Goal: Communication & Community: Answer question/provide support

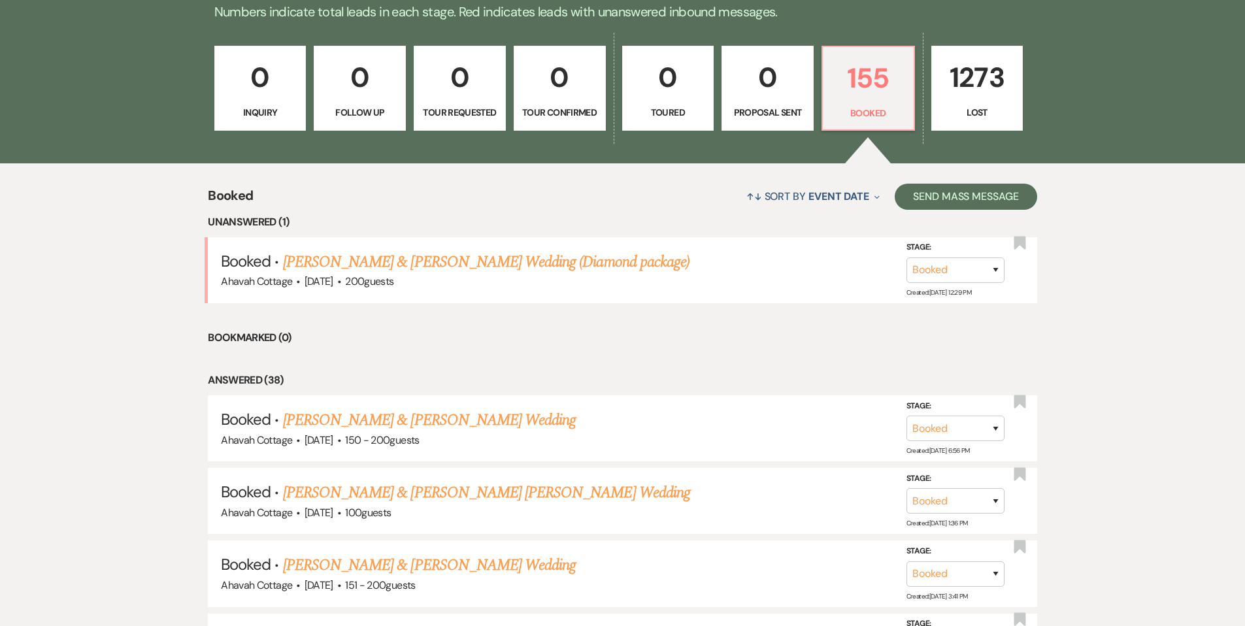
scroll to position [374, 0]
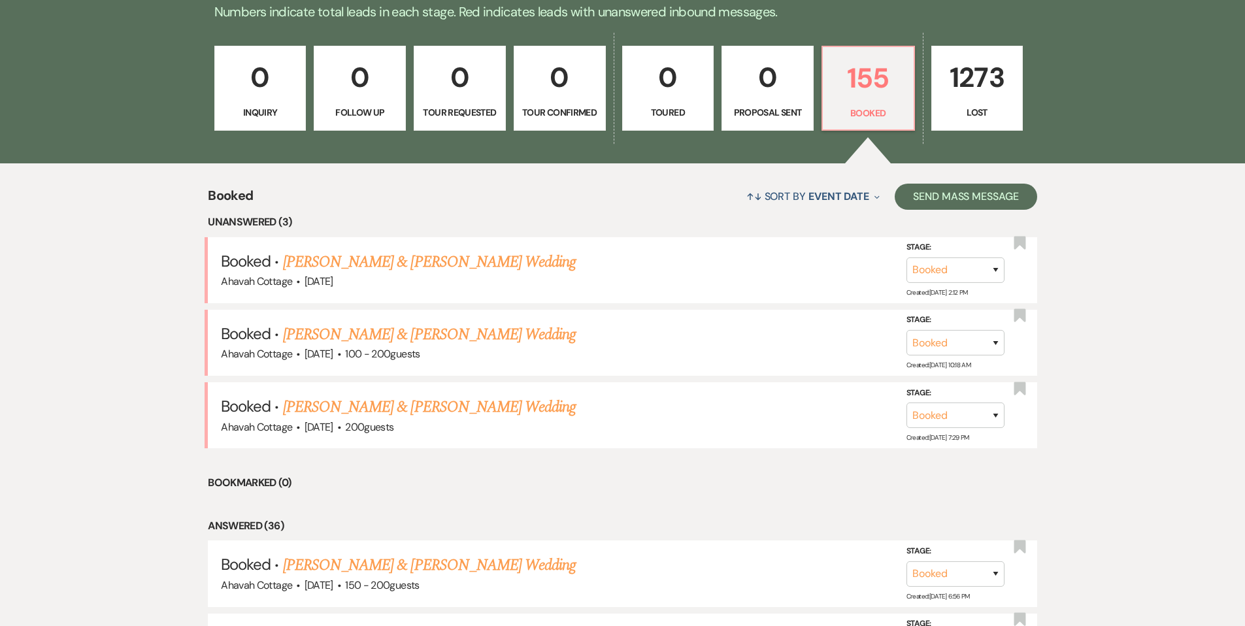
click at [382, 260] on link "[PERSON_NAME] & [PERSON_NAME] Wedding" at bounding box center [429, 262] width 293 height 24
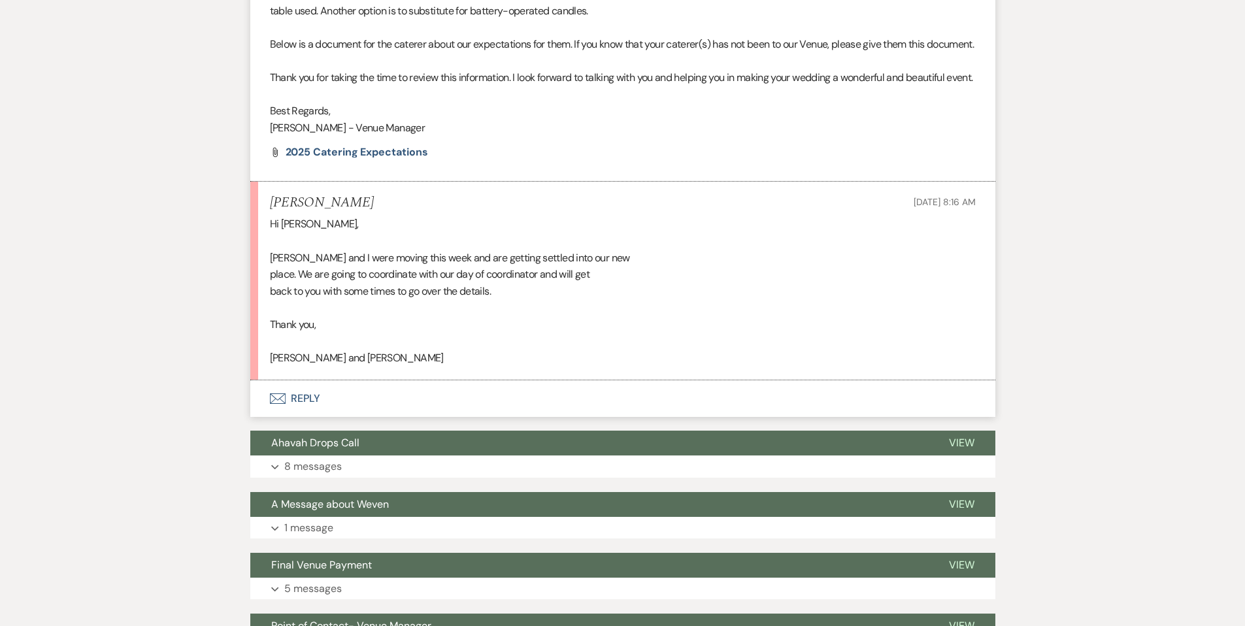
scroll to position [2223, 0]
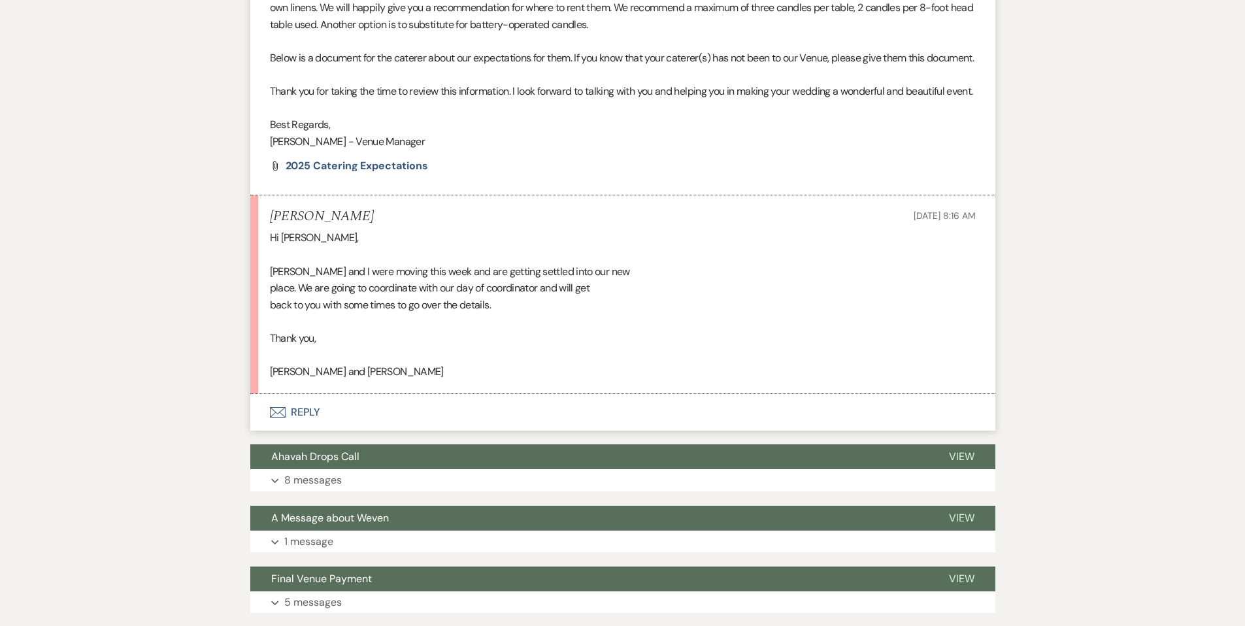
click at [310, 431] on button "Envelope Reply" at bounding box center [622, 412] width 745 height 37
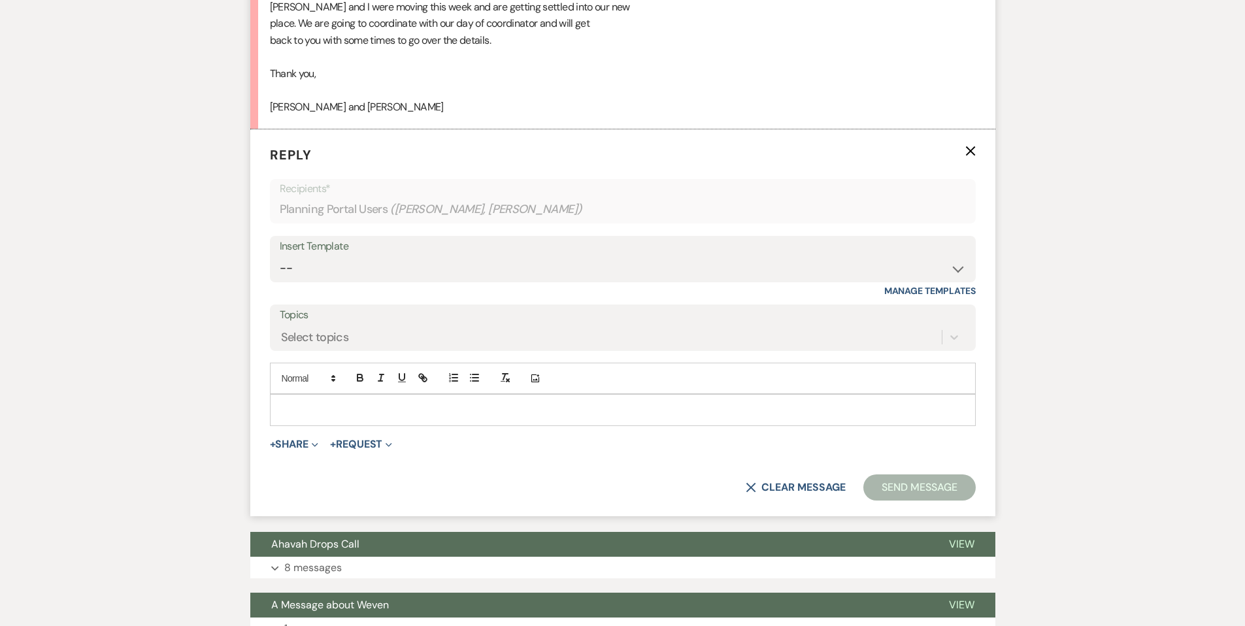
scroll to position [2489, 0]
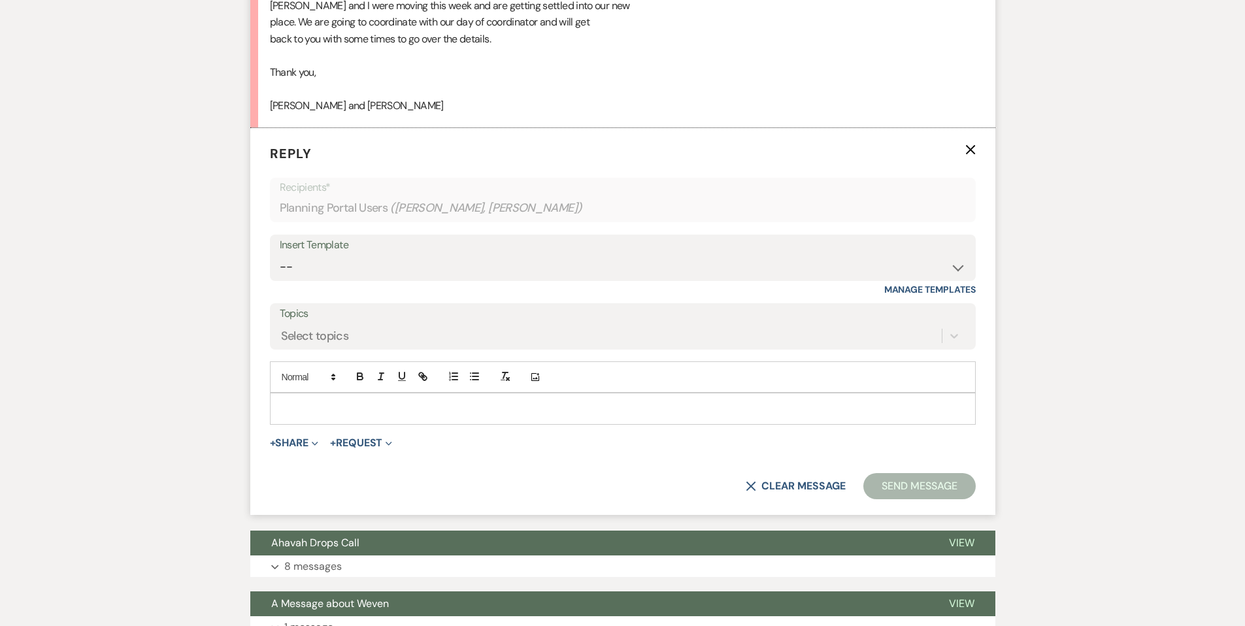
click at [298, 424] on div at bounding box center [623, 408] width 705 height 30
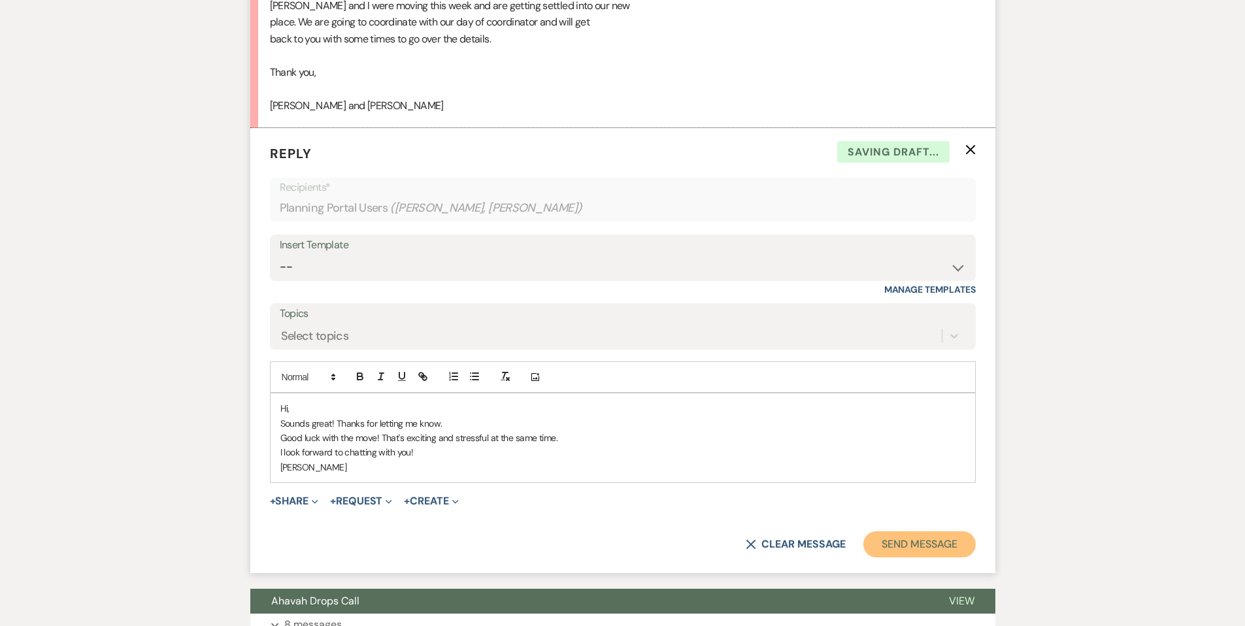
click at [884, 557] on button "Send Message" at bounding box center [919, 544] width 112 height 26
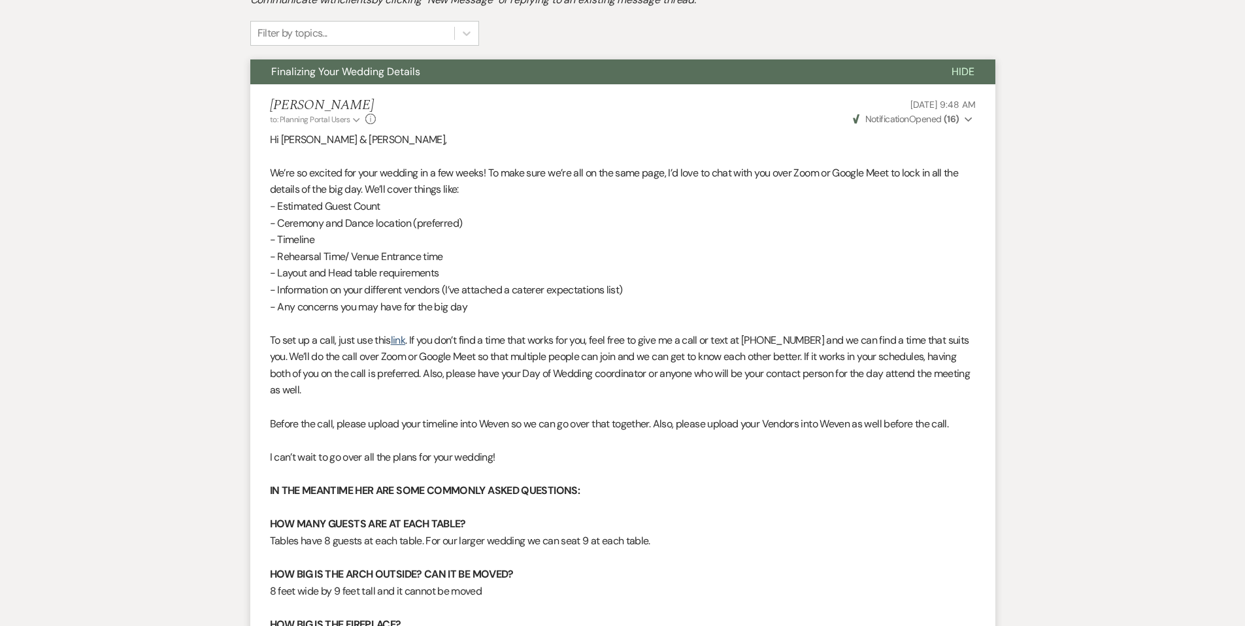
scroll to position [0, 0]
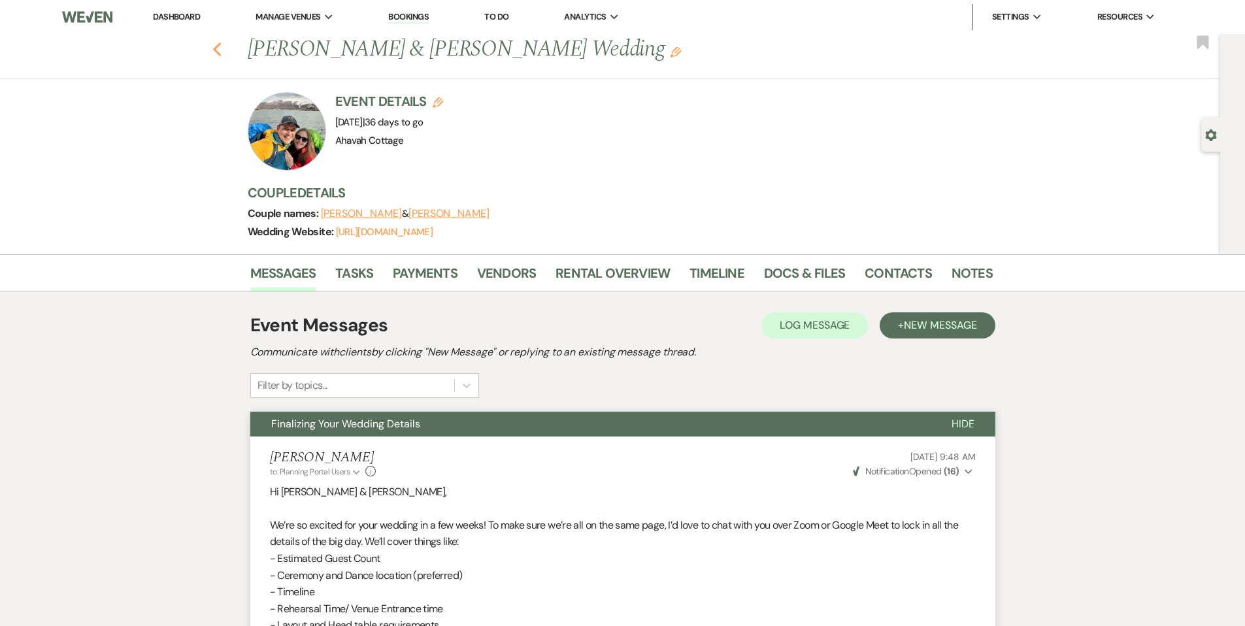
click at [220, 48] on use "button" at bounding box center [216, 49] width 8 height 14
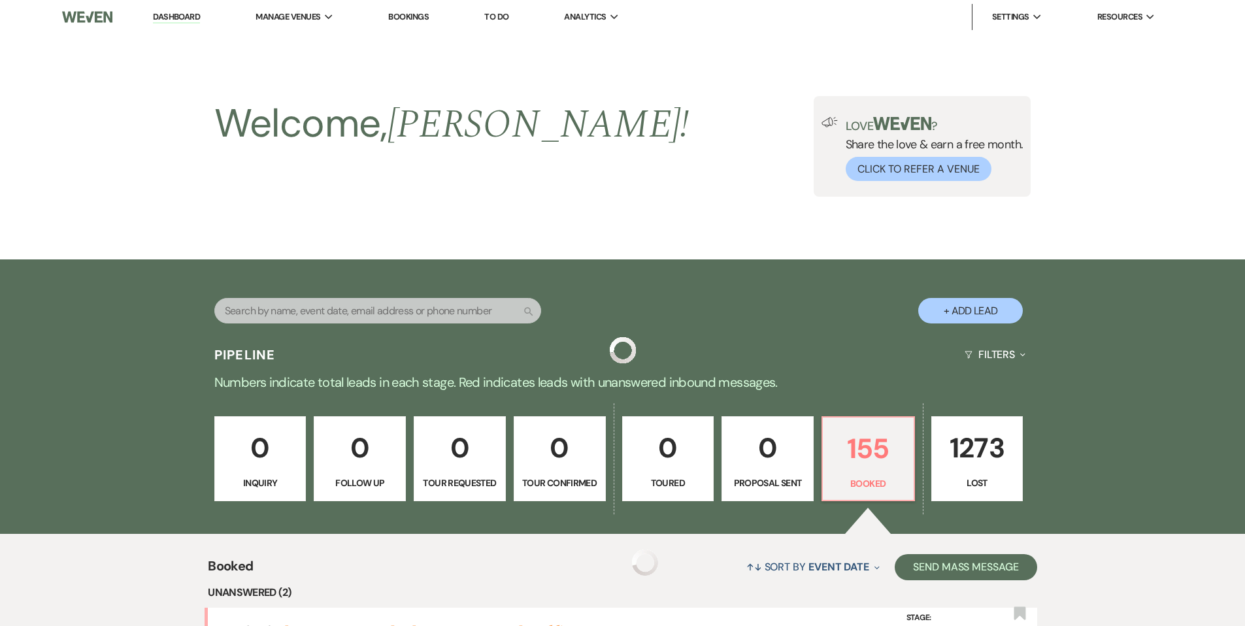
scroll to position [371, 0]
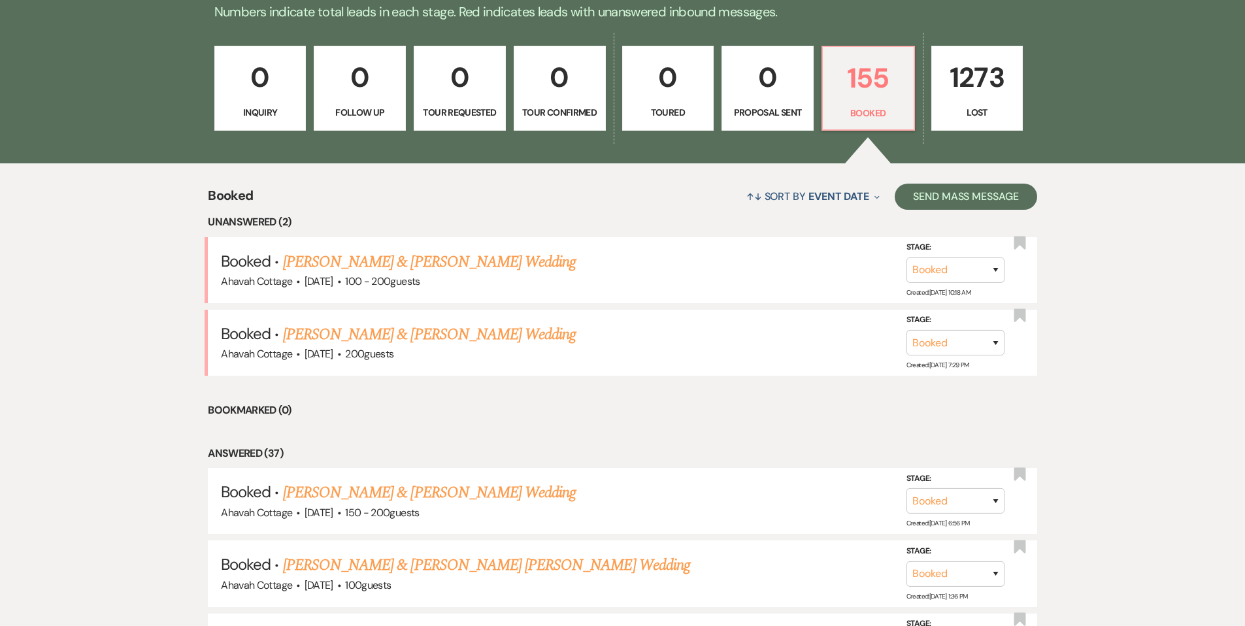
click at [452, 260] on link "[PERSON_NAME] & [PERSON_NAME] Wedding" at bounding box center [429, 262] width 293 height 24
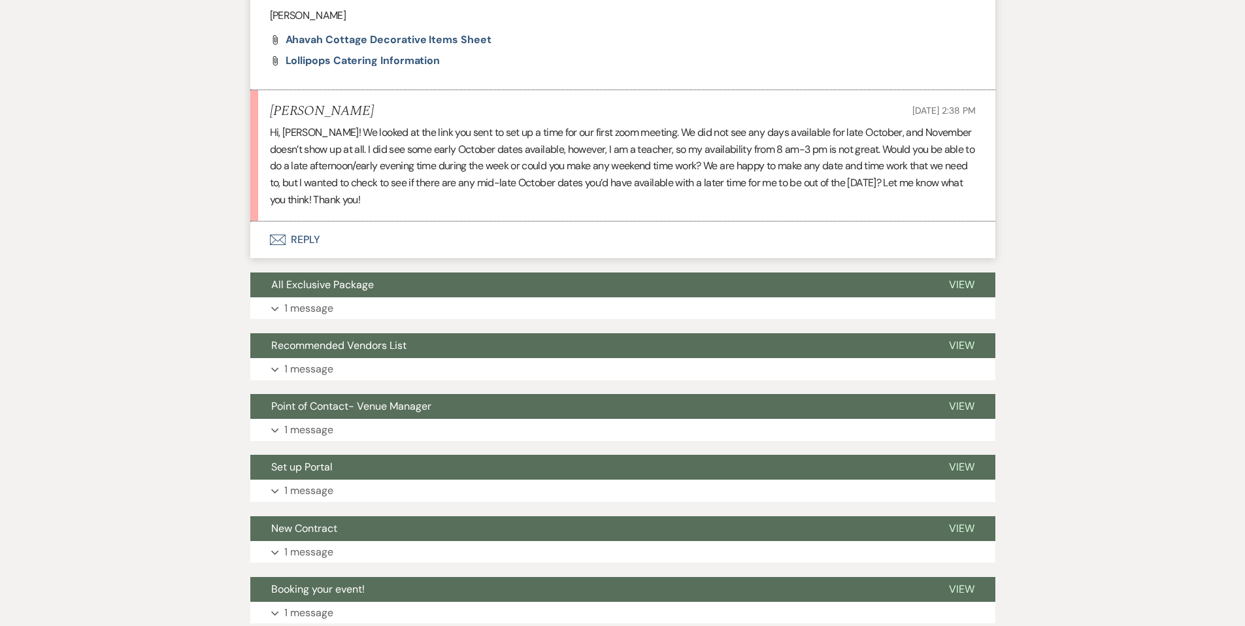
scroll to position [584, 0]
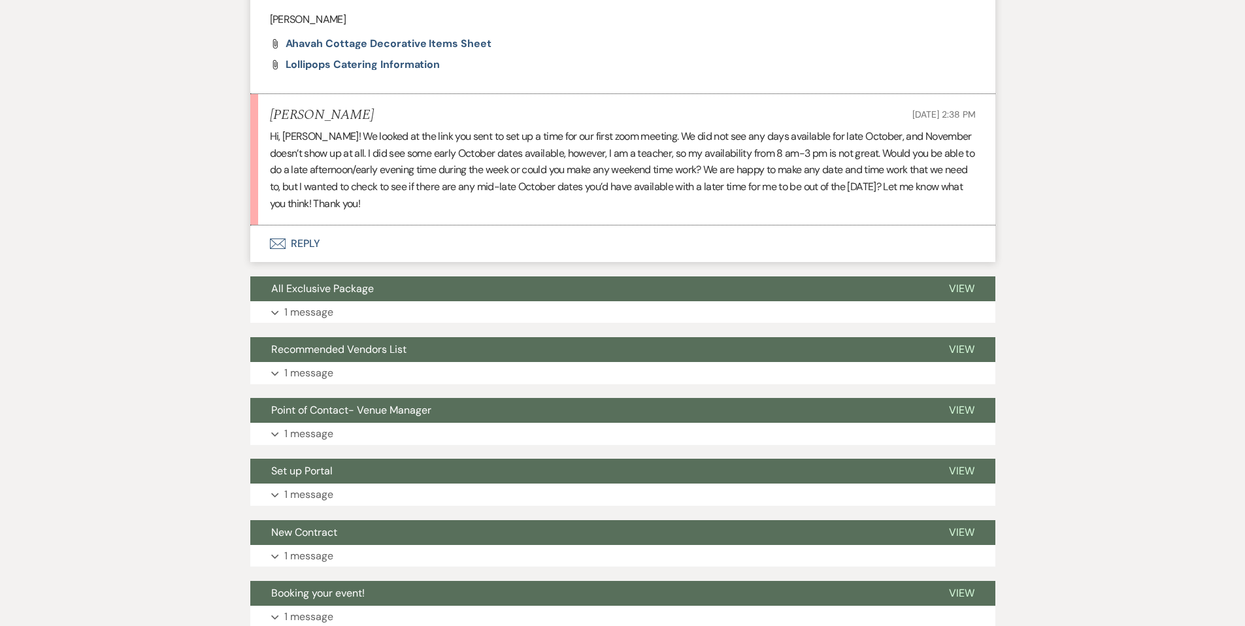
click at [299, 244] on button "Envelope Reply" at bounding box center [622, 243] width 745 height 37
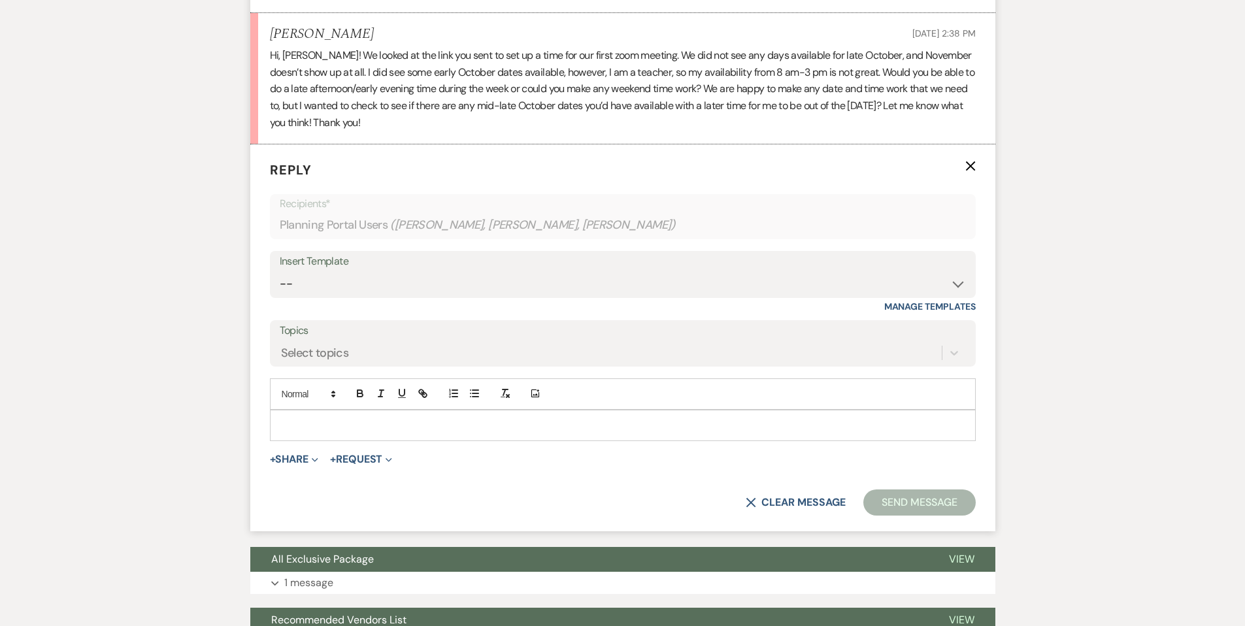
scroll to position [690, 0]
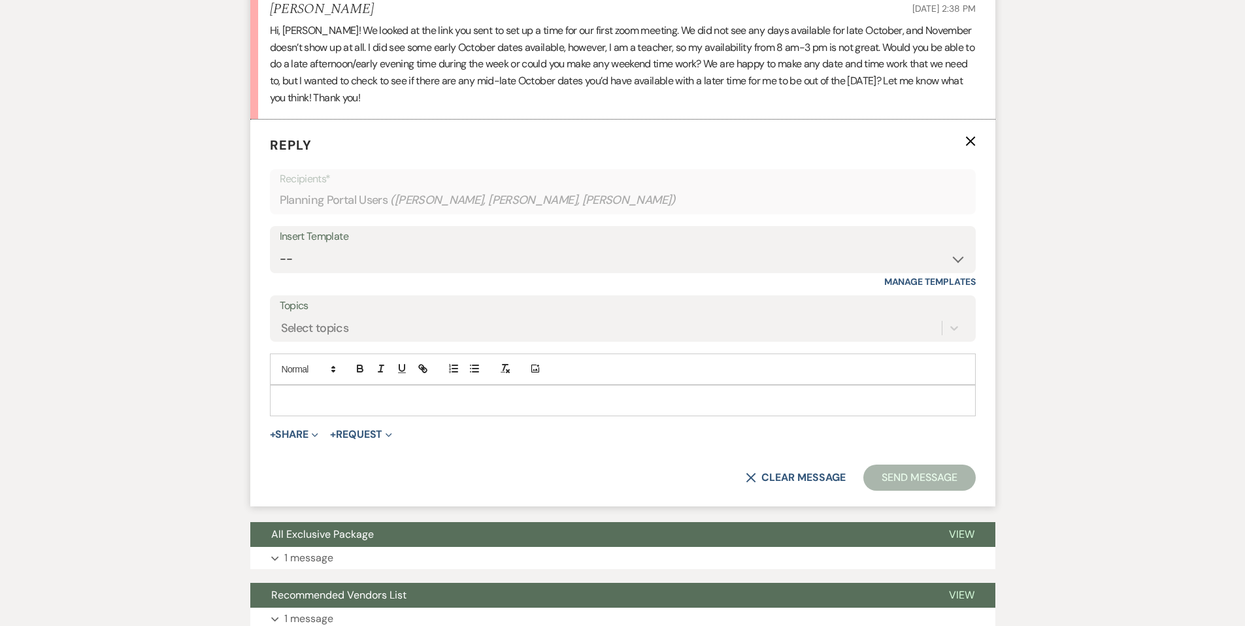
click at [300, 397] on p at bounding box center [622, 400] width 685 height 14
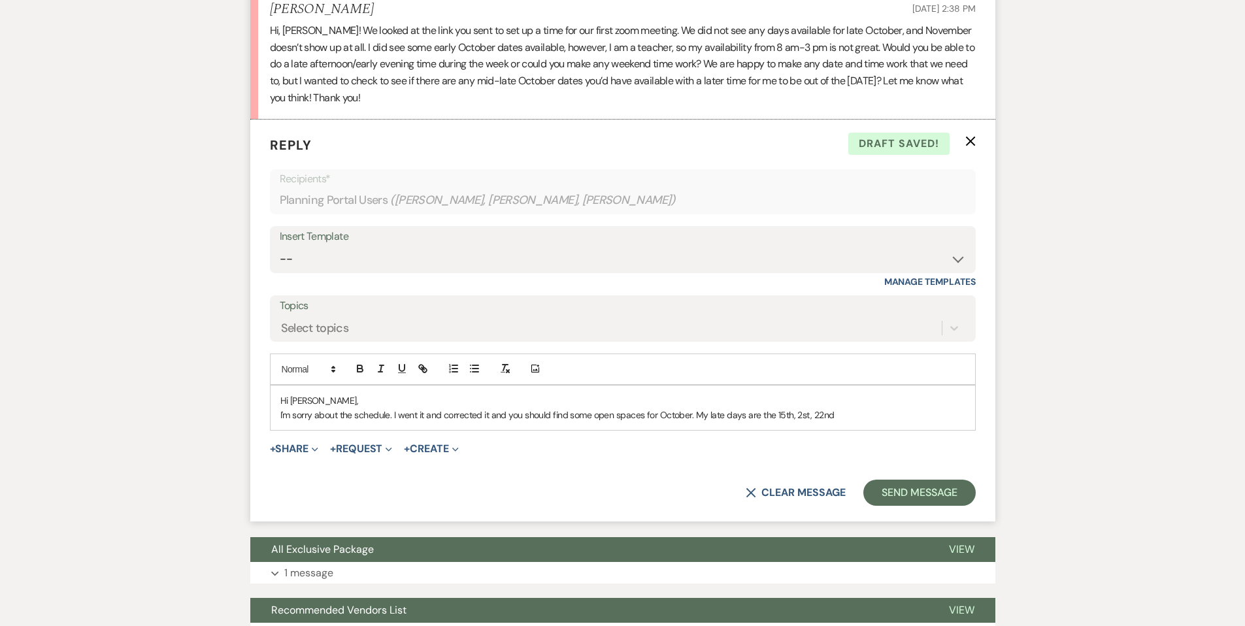
click at [799, 408] on p "I'm sorry about the schedule. I went it and corrected it and you should find so…" at bounding box center [622, 415] width 685 height 14
click at [812, 406] on p "Hi [PERSON_NAME]," at bounding box center [622, 400] width 685 height 14
click at [814, 410] on p "I'm sorry about the schedule. I went it and corrected it and you should find so…" at bounding box center [622, 415] width 685 height 14
click at [861, 413] on p "I'm sorry about the schedule. I went it and corrected it and you should find so…" at bounding box center [622, 415] width 685 height 14
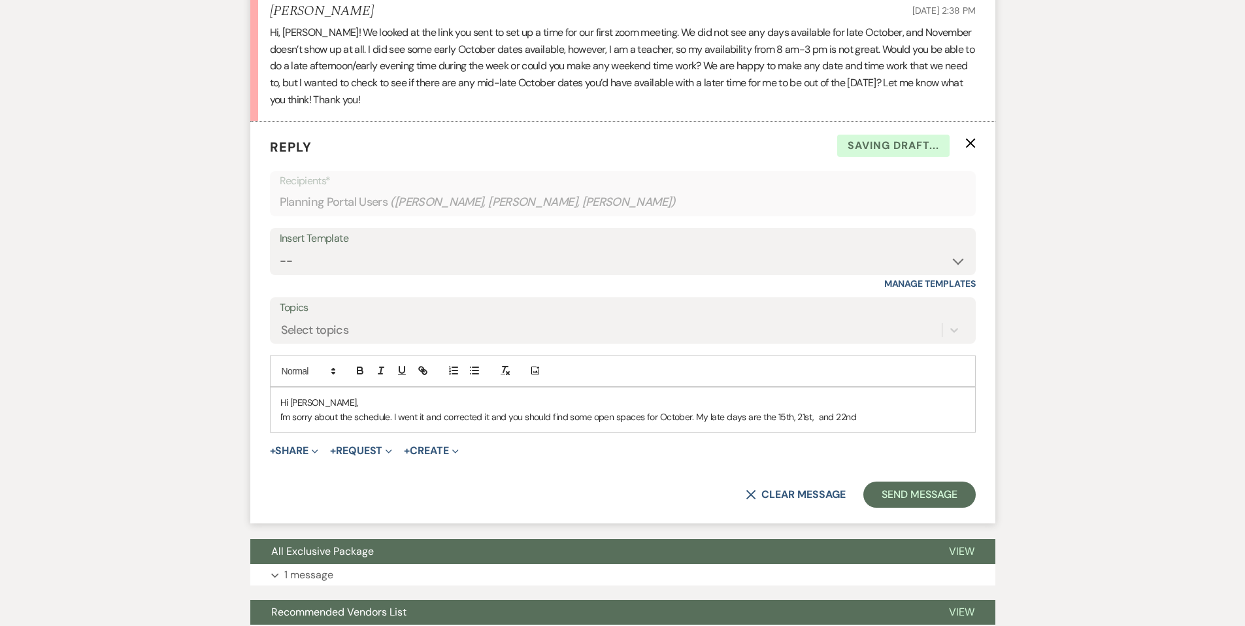
scroll to position [687, 0]
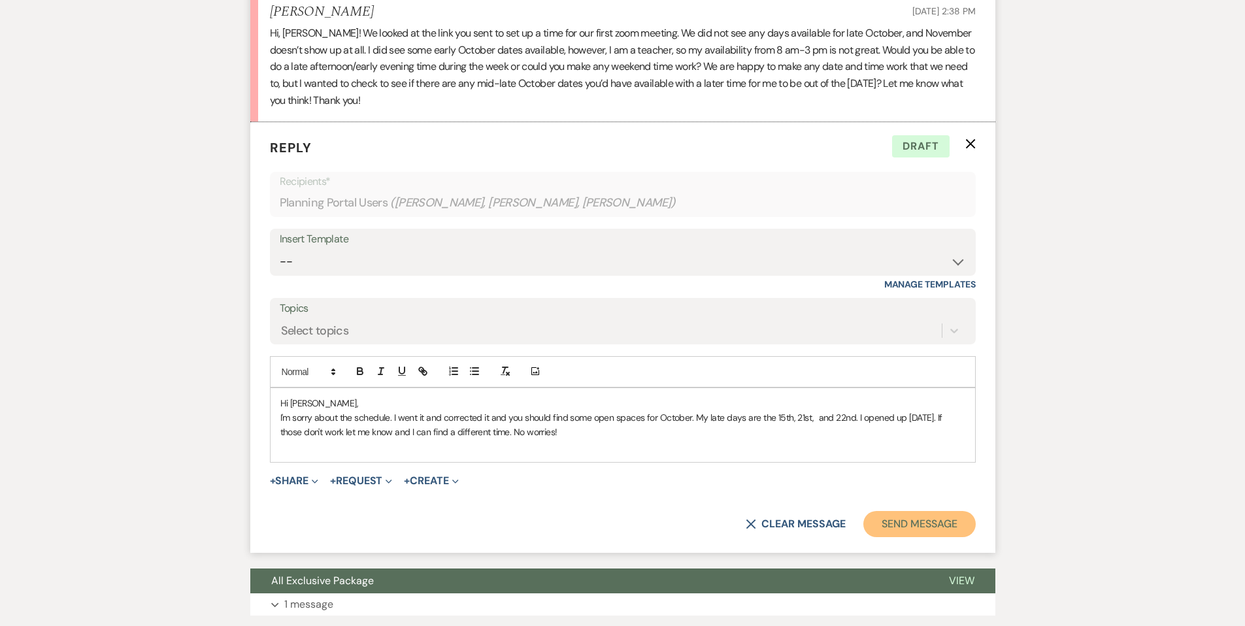
click at [906, 524] on button "Send Message" at bounding box center [919, 524] width 112 height 26
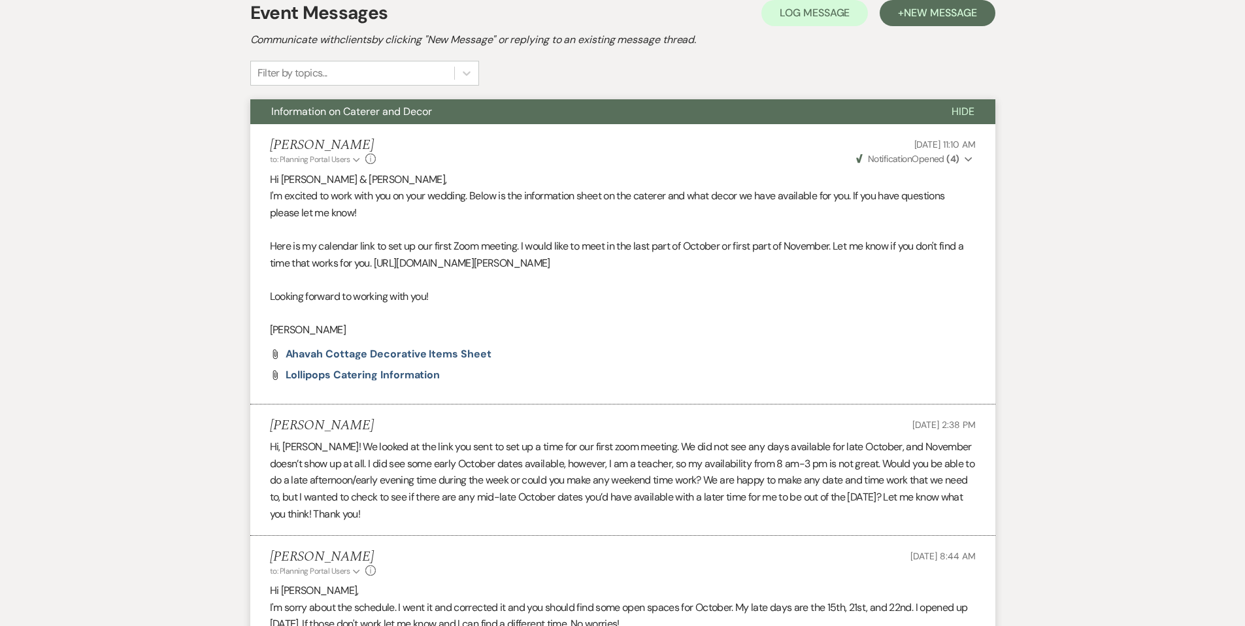
scroll to position [0, 0]
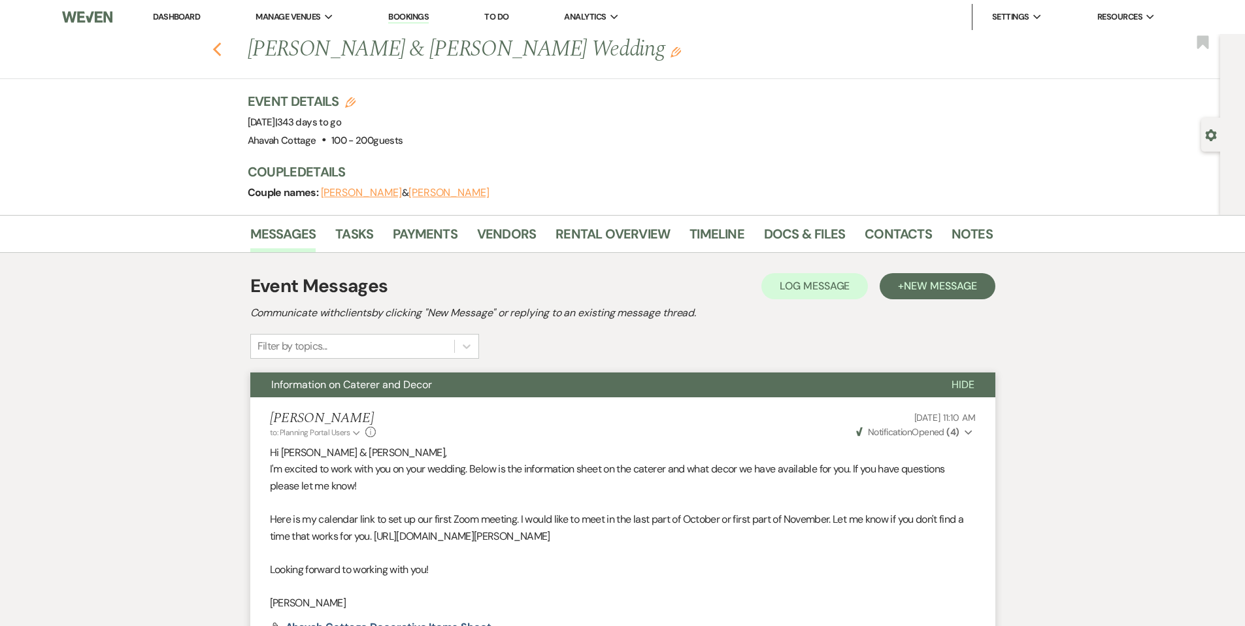
click at [222, 48] on icon "Previous" at bounding box center [217, 50] width 10 height 16
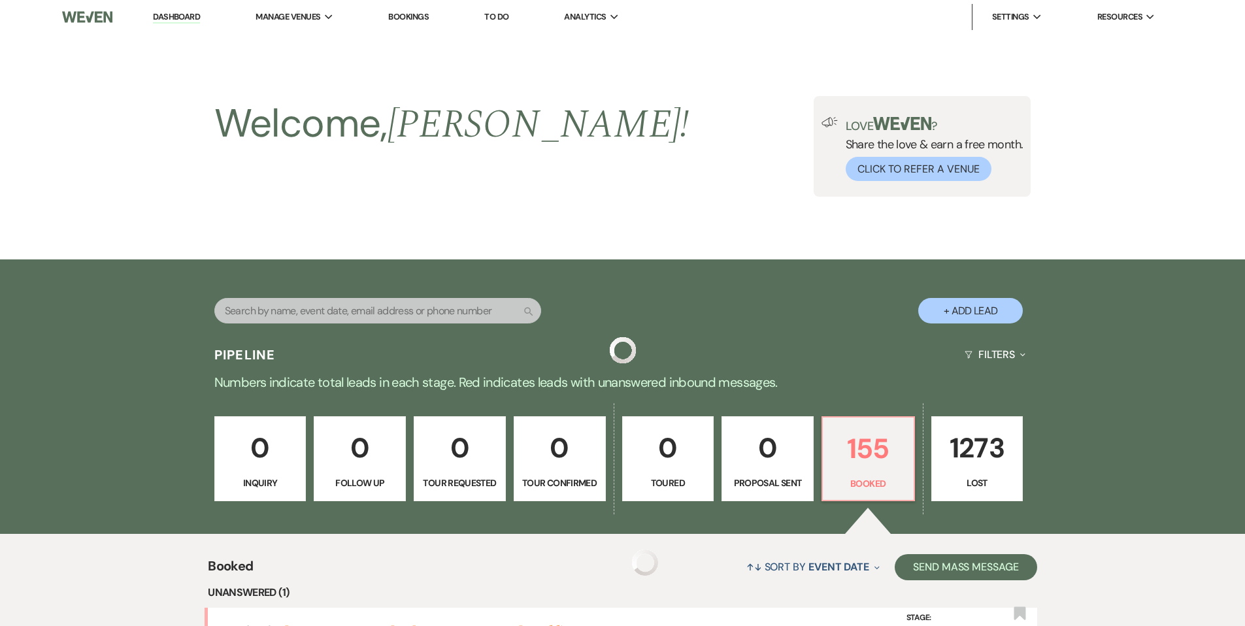
scroll to position [371, 0]
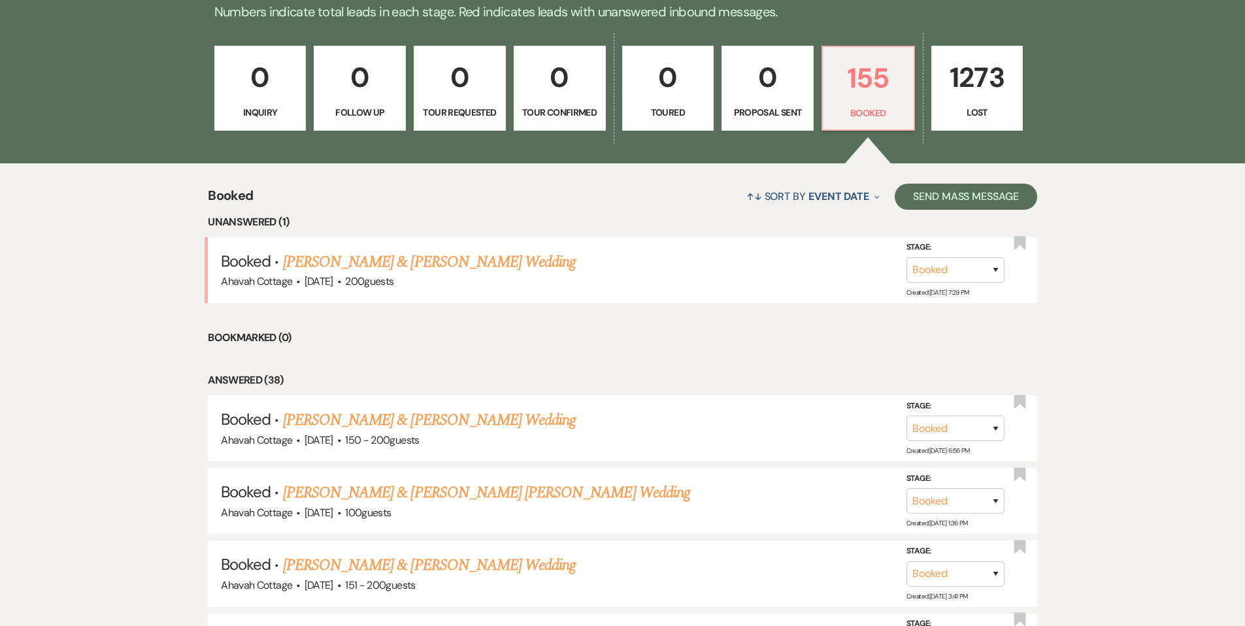
click at [450, 264] on link "[PERSON_NAME] & [PERSON_NAME] Wedding" at bounding box center [429, 262] width 293 height 24
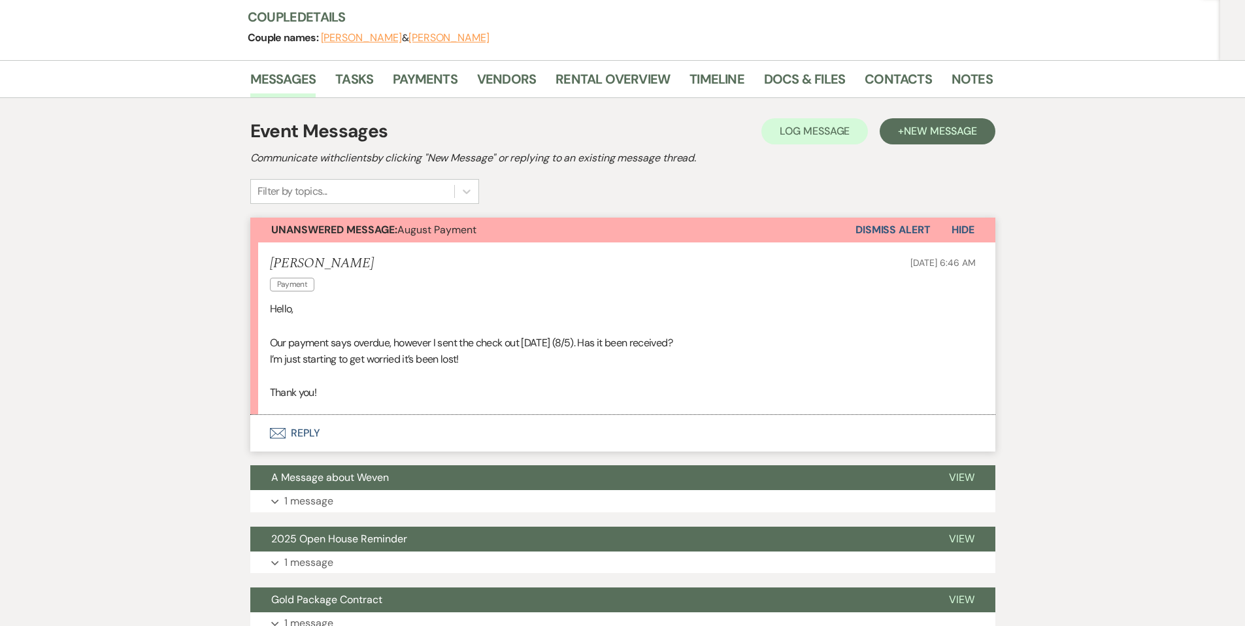
scroll to position [156, 0]
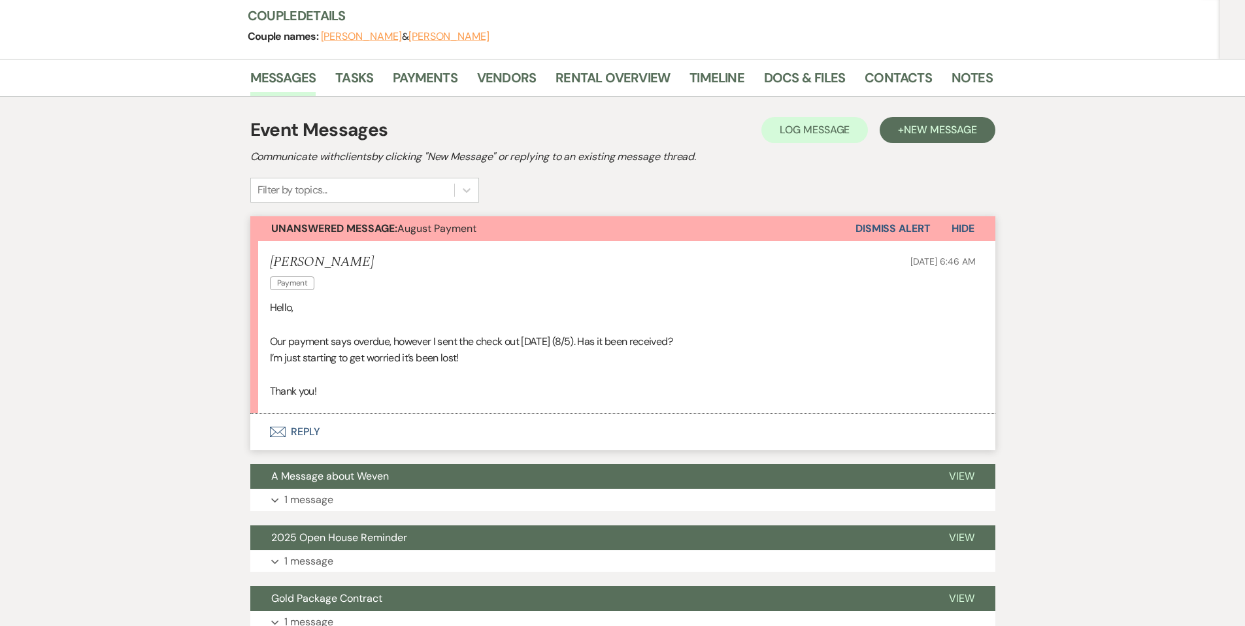
click at [308, 434] on button "Envelope Reply" at bounding box center [622, 432] width 745 height 37
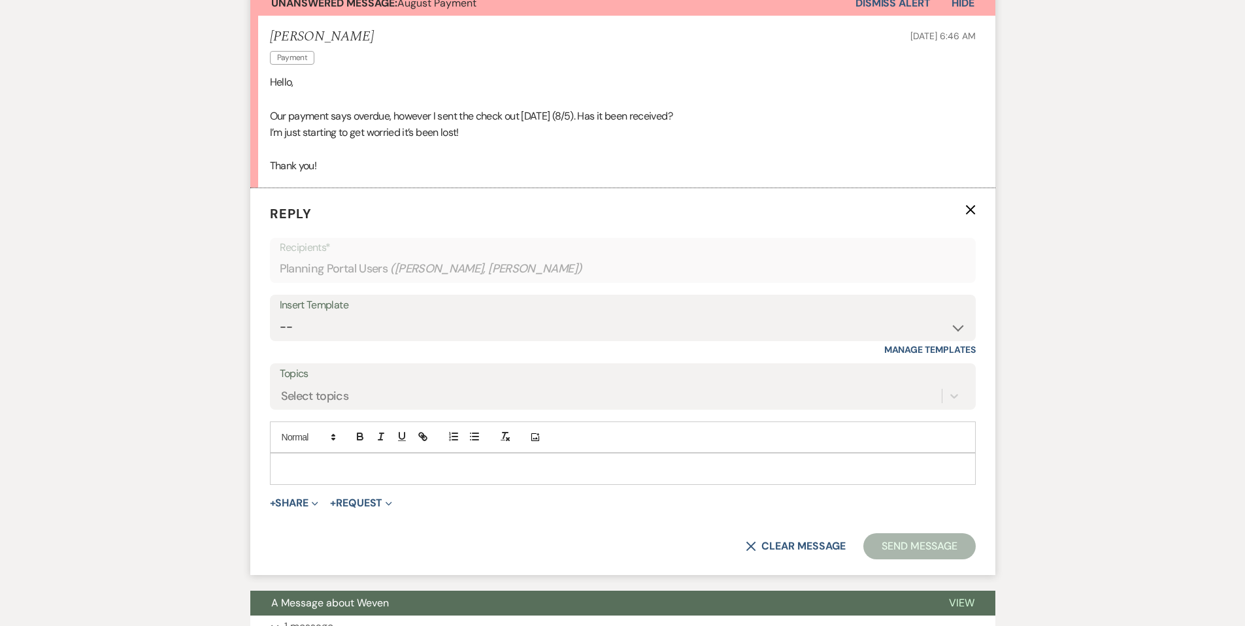
scroll to position [450, 0]
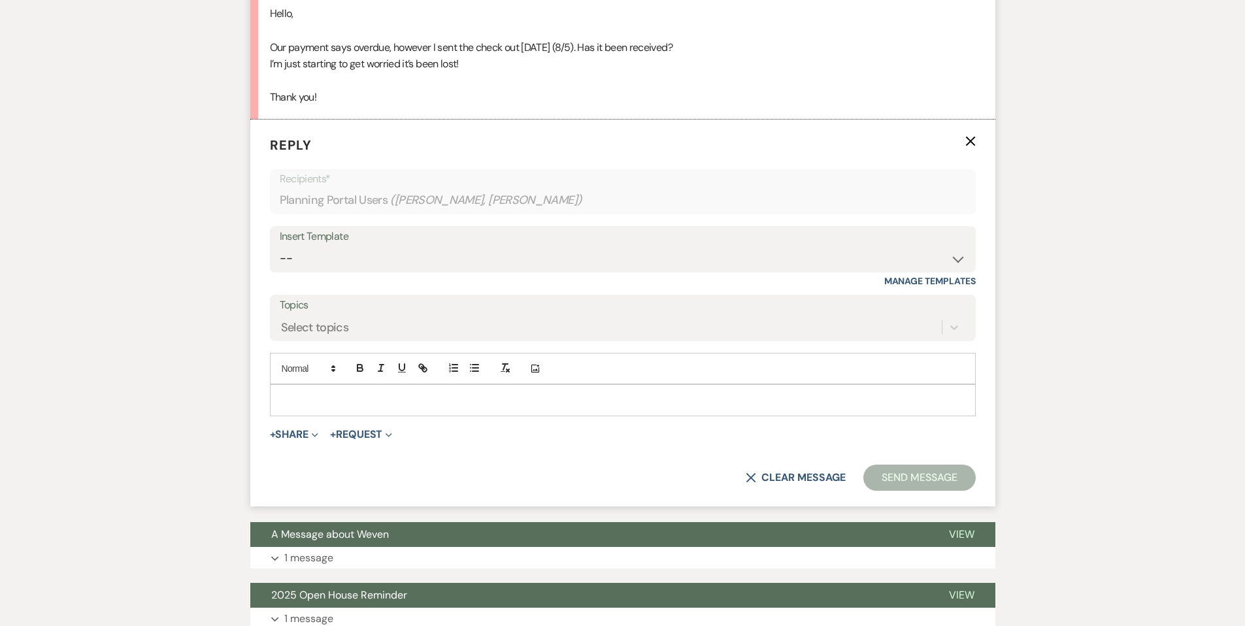
click at [316, 394] on p at bounding box center [622, 400] width 685 height 14
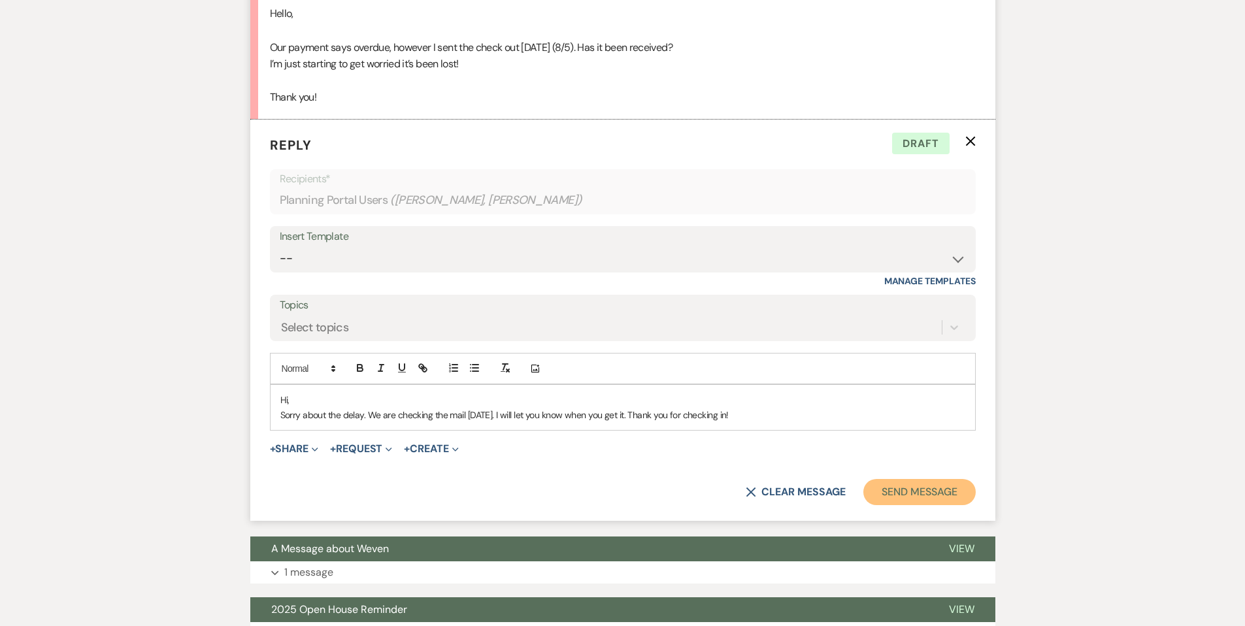
click at [890, 488] on button "Send Message" at bounding box center [919, 492] width 112 height 26
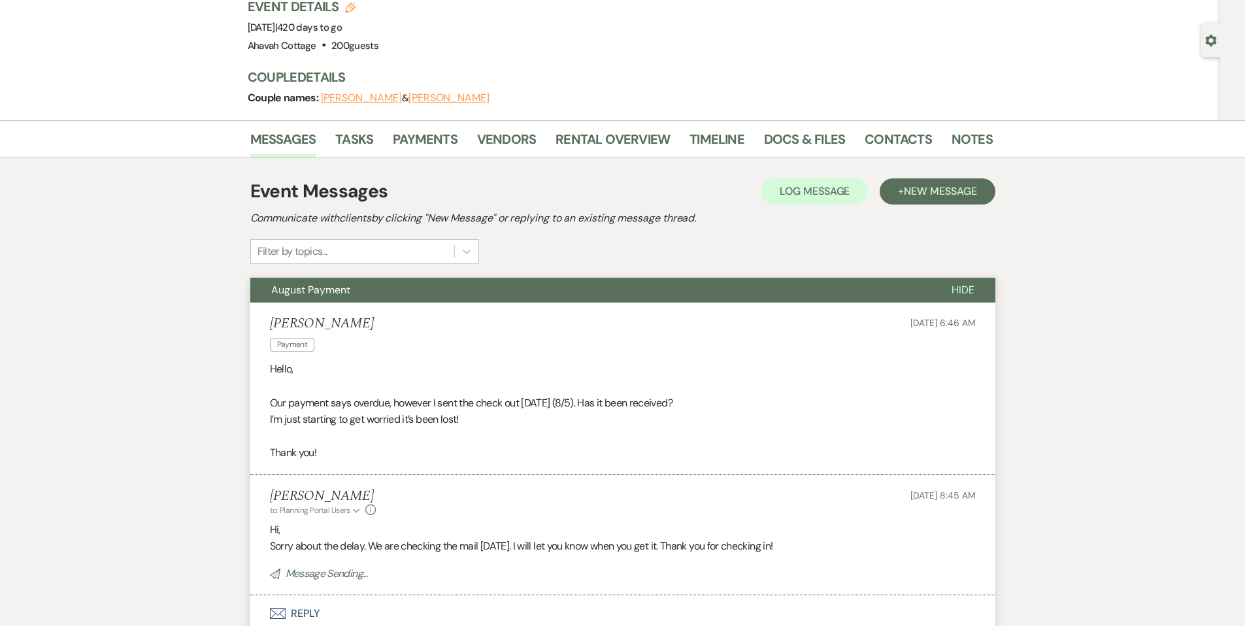
scroll to position [0, 0]
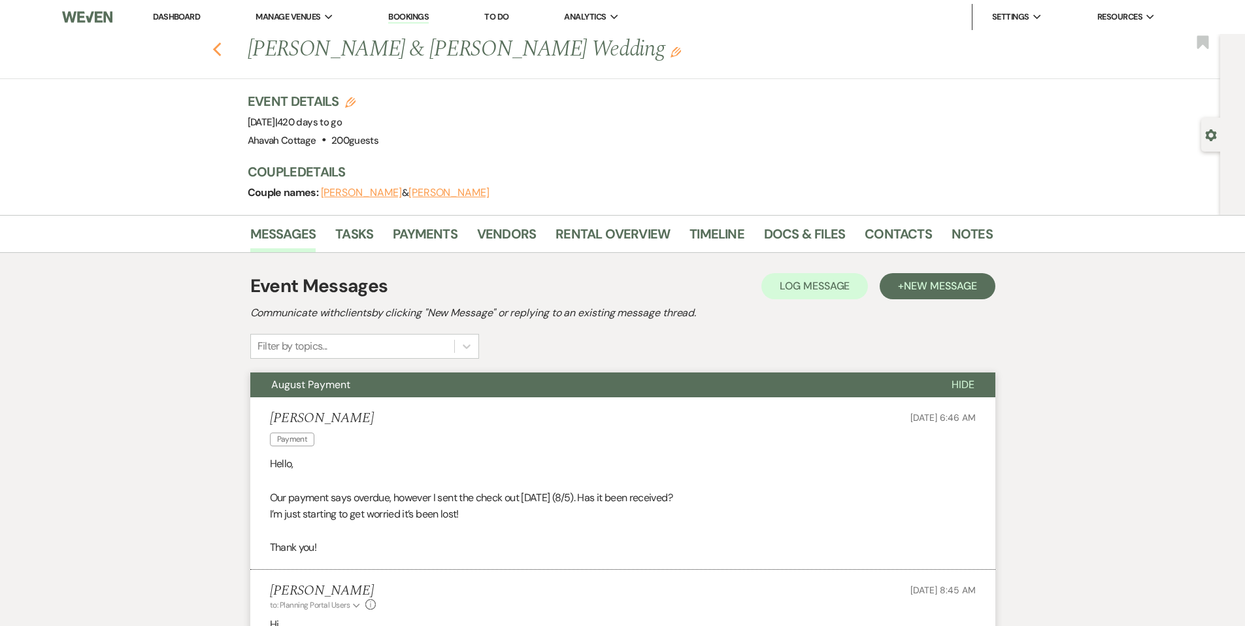
click at [220, 49] on use "button" at bounding box center [216, 49] width 8 height 14
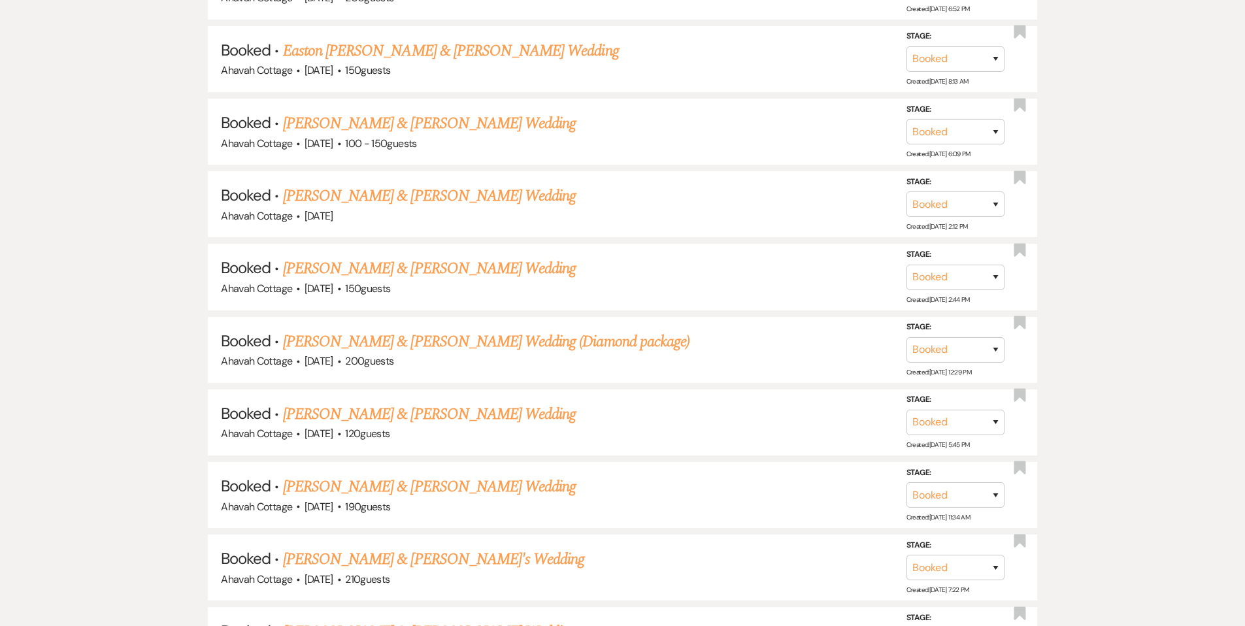
scroll to position [1031, 0]
click at [465, 333] on link "[PERSON_NAME] & [PERSON_NAME] Wedding (Diamond package)" at bounding box center [486, 341] width 407 height 24
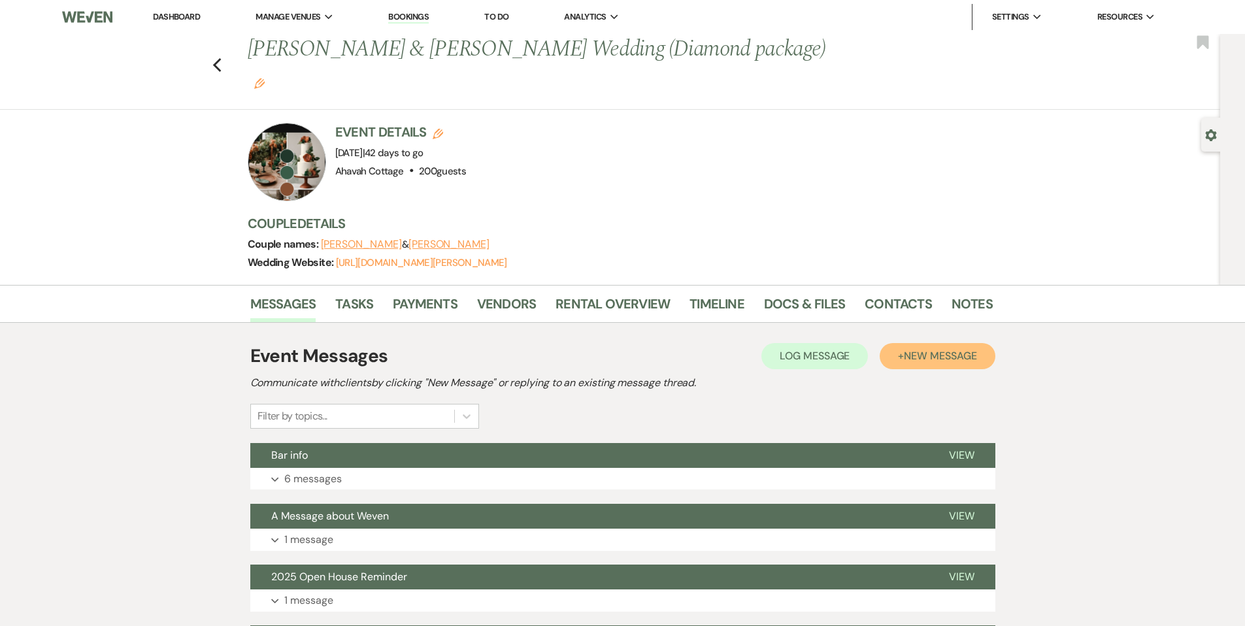
click at [906, 349] on span "New Message" at bounding box center [940, 356] width 73 height 14
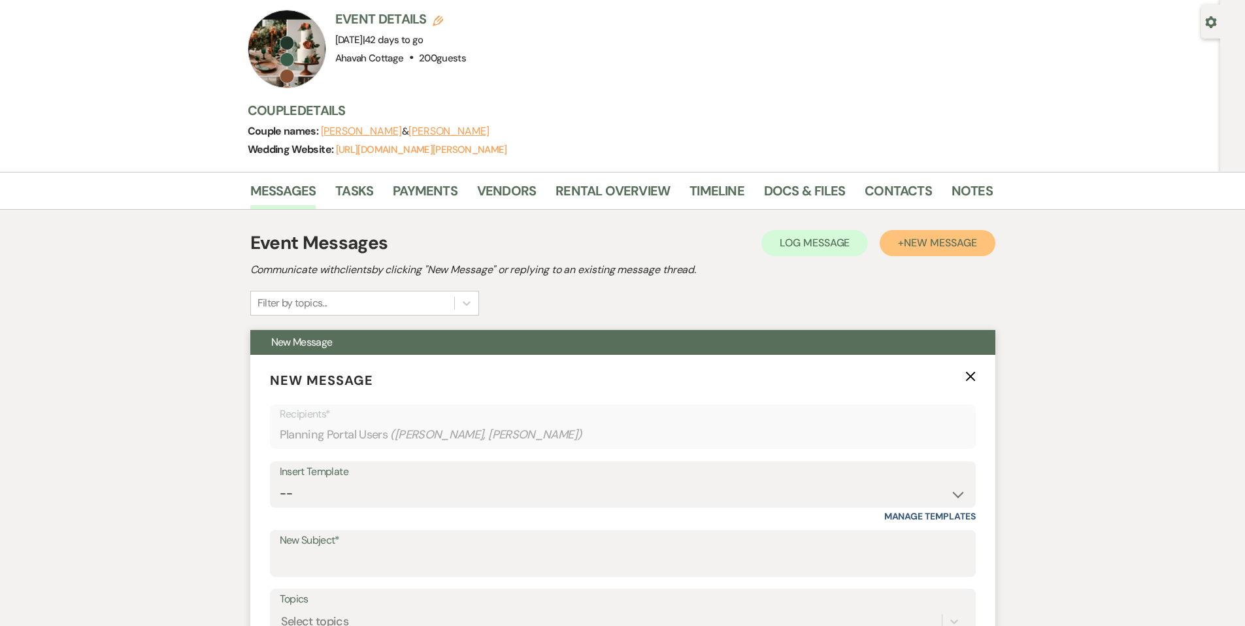
scroll to position [137, 0]
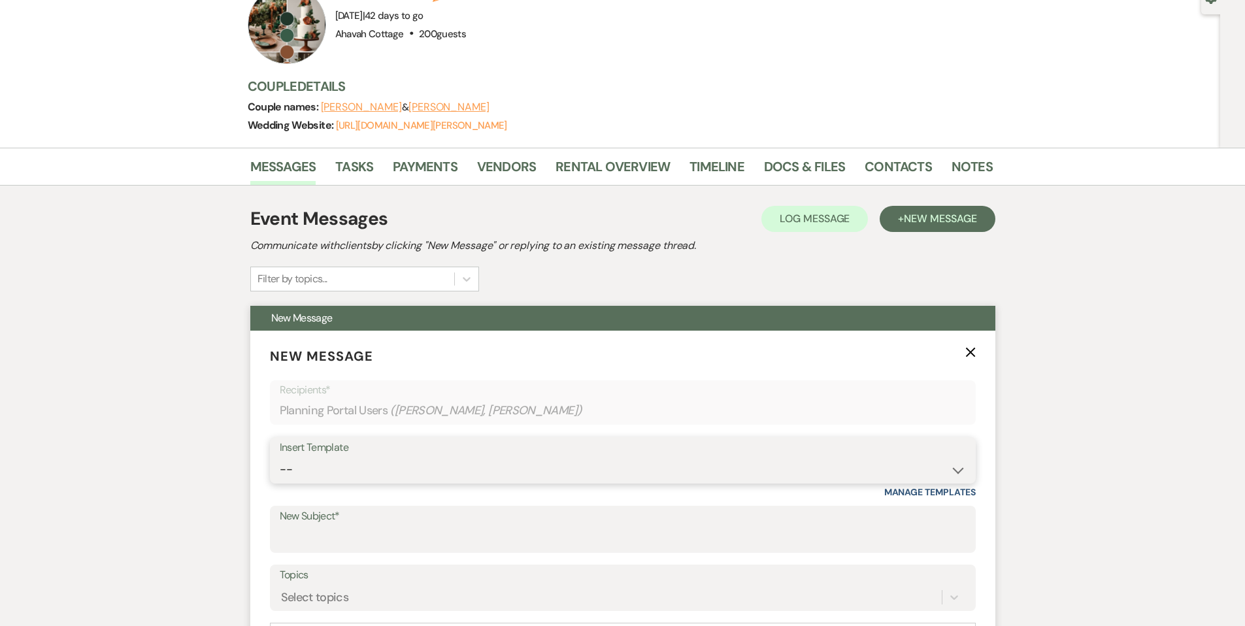
click at [325, 457] on select "-- Weven Planning Portal Introduction (Booked Events) Contract (Pre-Booked Lead…" at bounding box center [623, 469] width 686 height 25
select select "2346"
click at [280, 457] on select "-- Weven Planning Portal Introduction (Booked Events) Contract (Pre-Booked Lead…" at bounding box center [623, 469] width 686 height 25
type input "Finalizing Your Wedding Details"
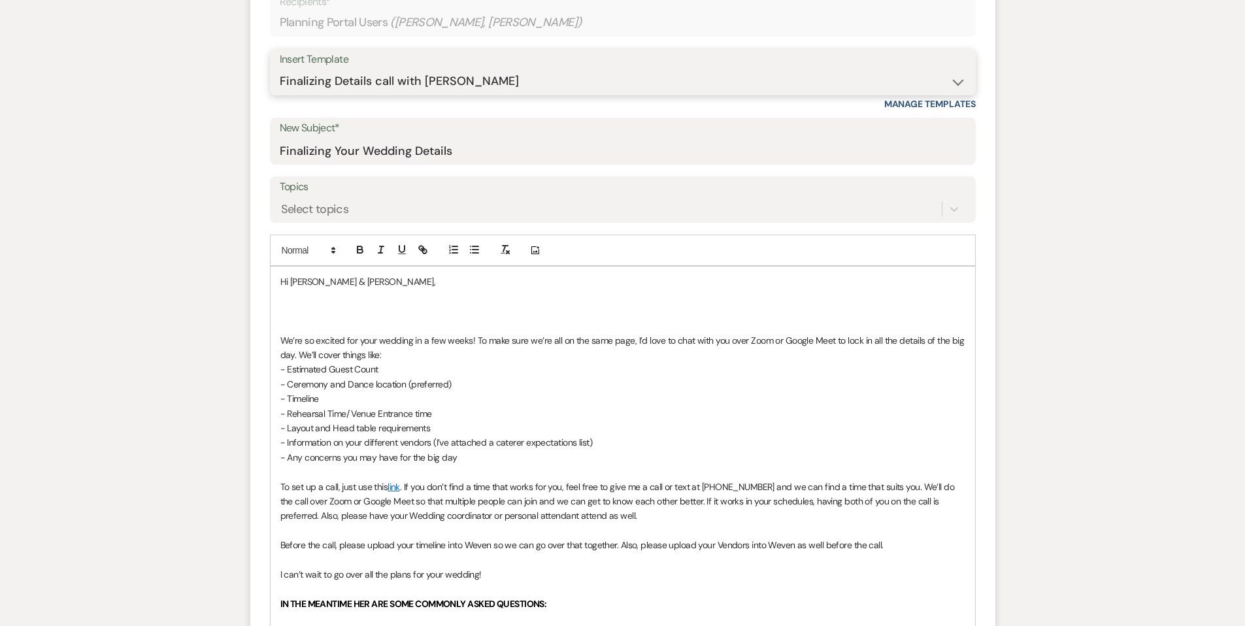
scroll to position [526, 0]
click at [321, 303] on p at bounding box center [622, 310] width 685 height 14
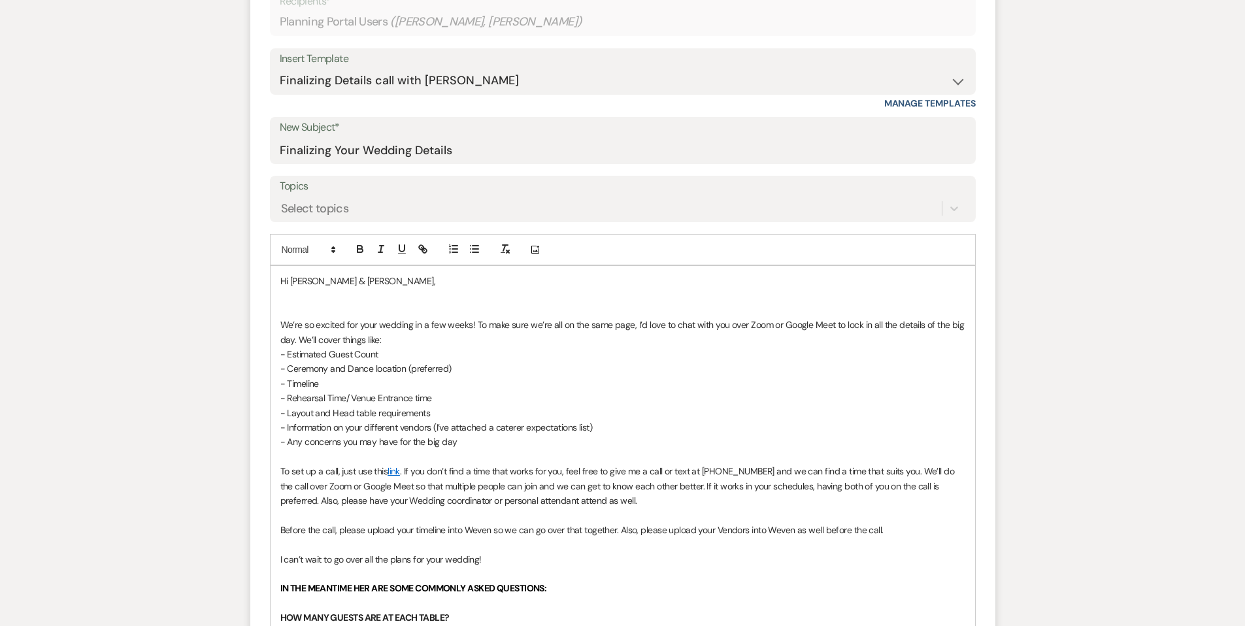
click at [288, 303] on p at bounding box center [622, 310] width 685 height 14
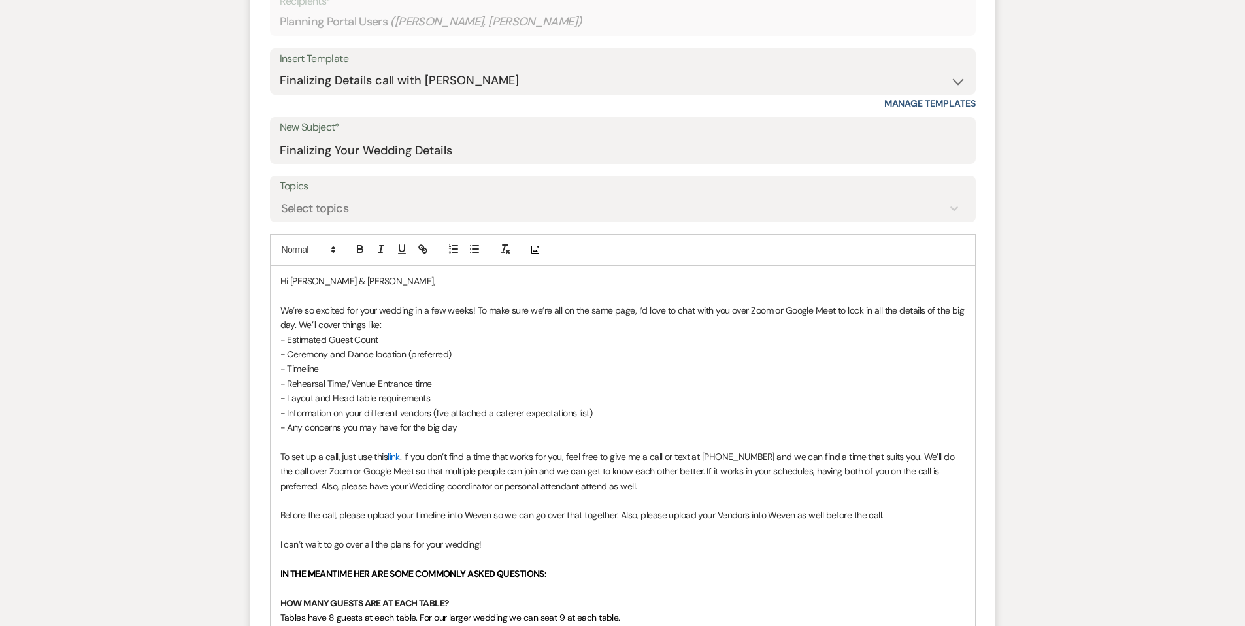
click at [366, 453] on p "To set up a call, just use this link . If you don’t find a time that works for …" at bounding box center [622, 472] width 685 height 44
click at [401, 452] on p "To set up a call, just use this link . If you don’t find a time that works for …" at bounding box center [622, 472] width 685 height 44
drag, startPoint x: 486, startPoint y: 455, endPoint x: 561, endPoint y: 454, distance: 75.2
click at [561, 454] on p "To set up a call, just use this link . If you don’t find a time that works for …" at bounding box center [622, 472] width 685 height 44
click at [695, 493] on p at bounding box center [622, 500] width 685 height 14
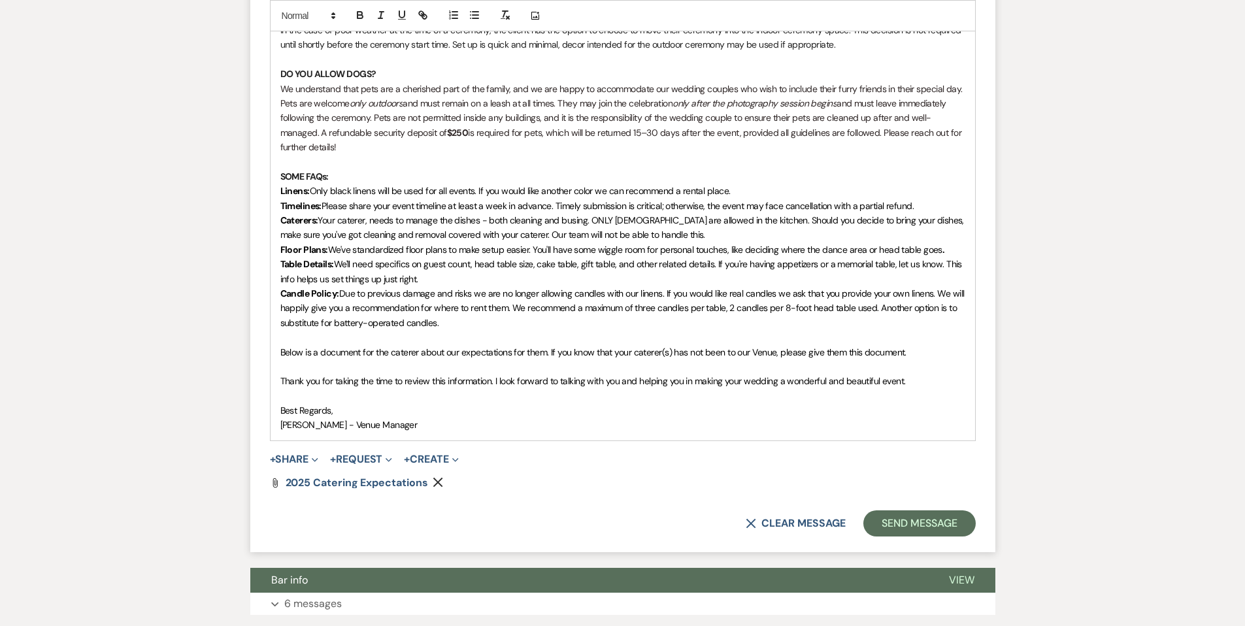
scroll to position [1932, 0]
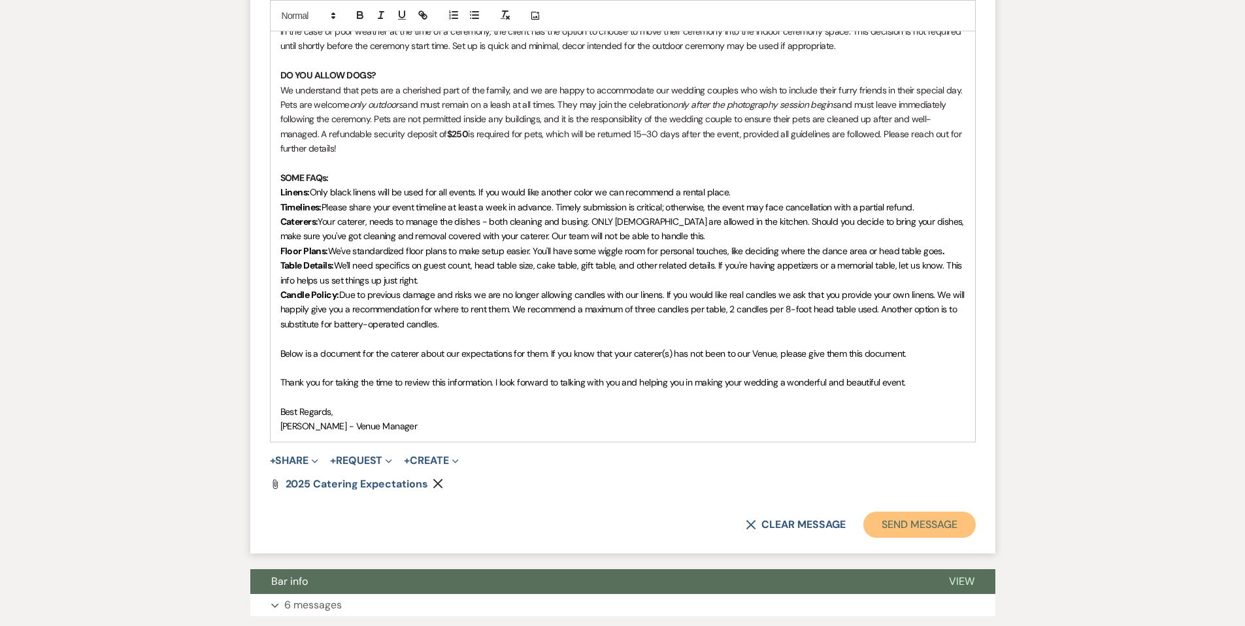
click at [878, 512] on button "Send Message" at bounding box center [919, 525] width 112 height 26
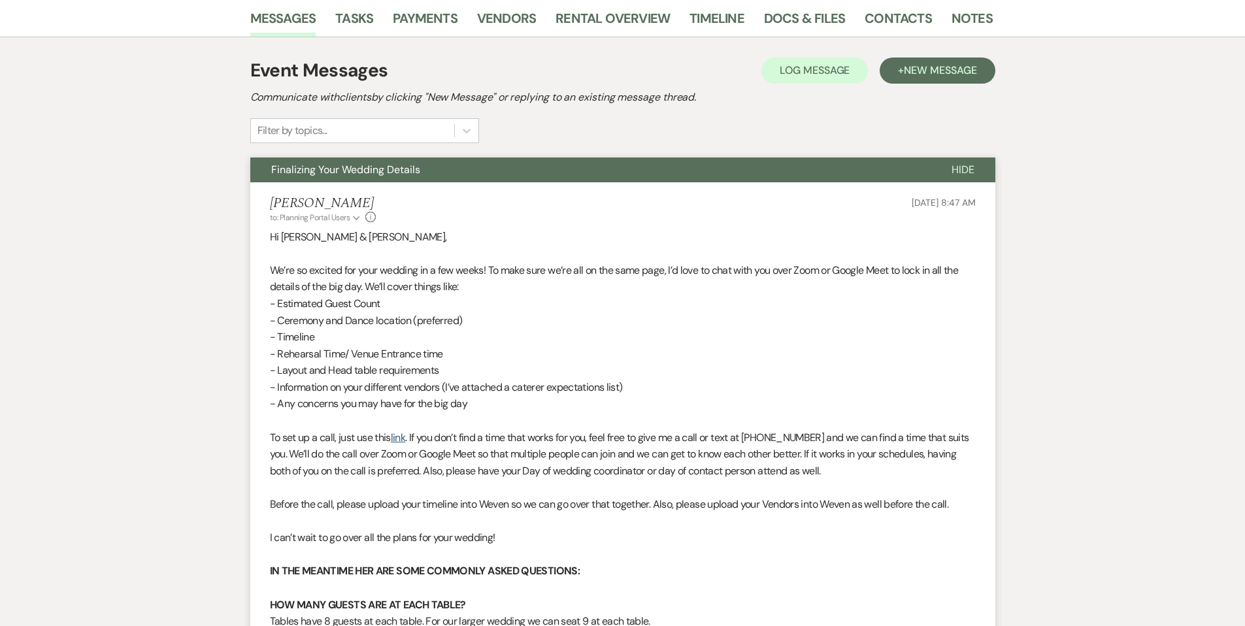
scroll to position [0, 0]
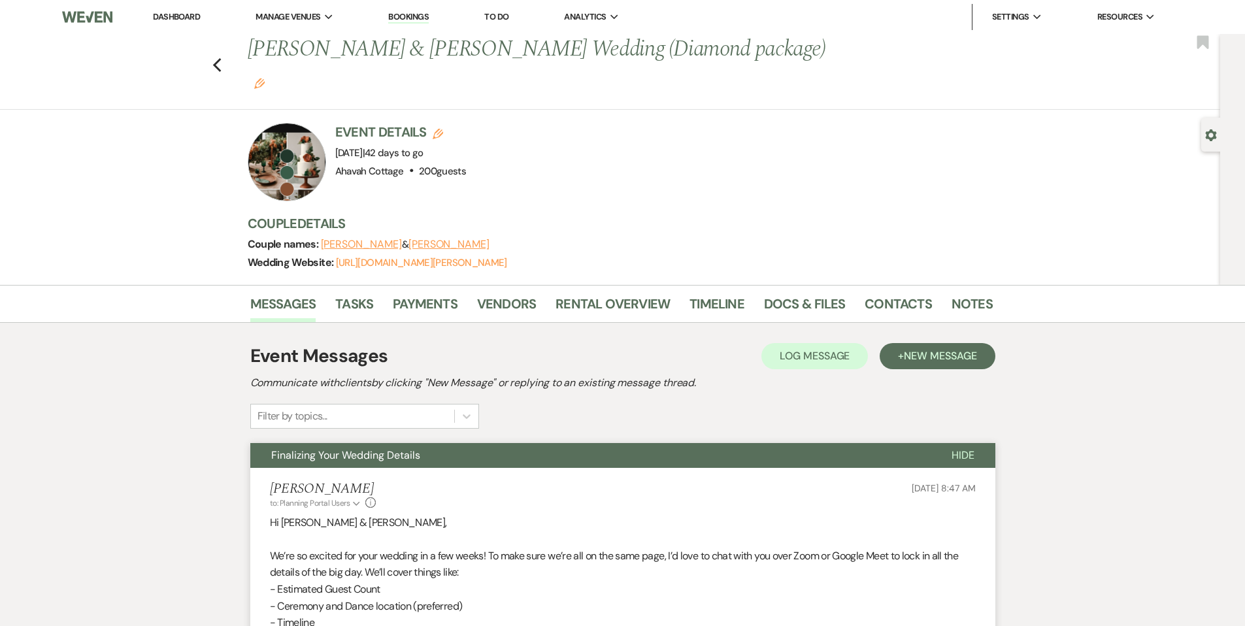
click at [408, 448] on span "Finalizing Your Wedding Details" at bounding box center [345, 455] width 149 height 14
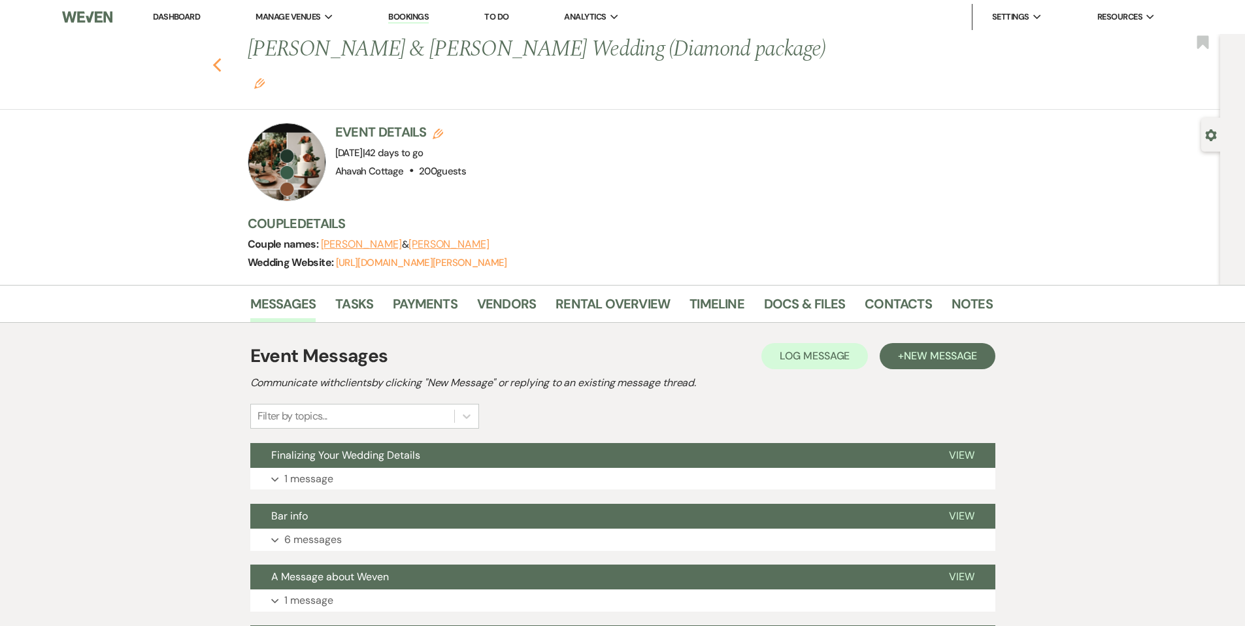
click at [222, 58] on icon "Previous" at bounding box center [217, 66] width 10 height 16
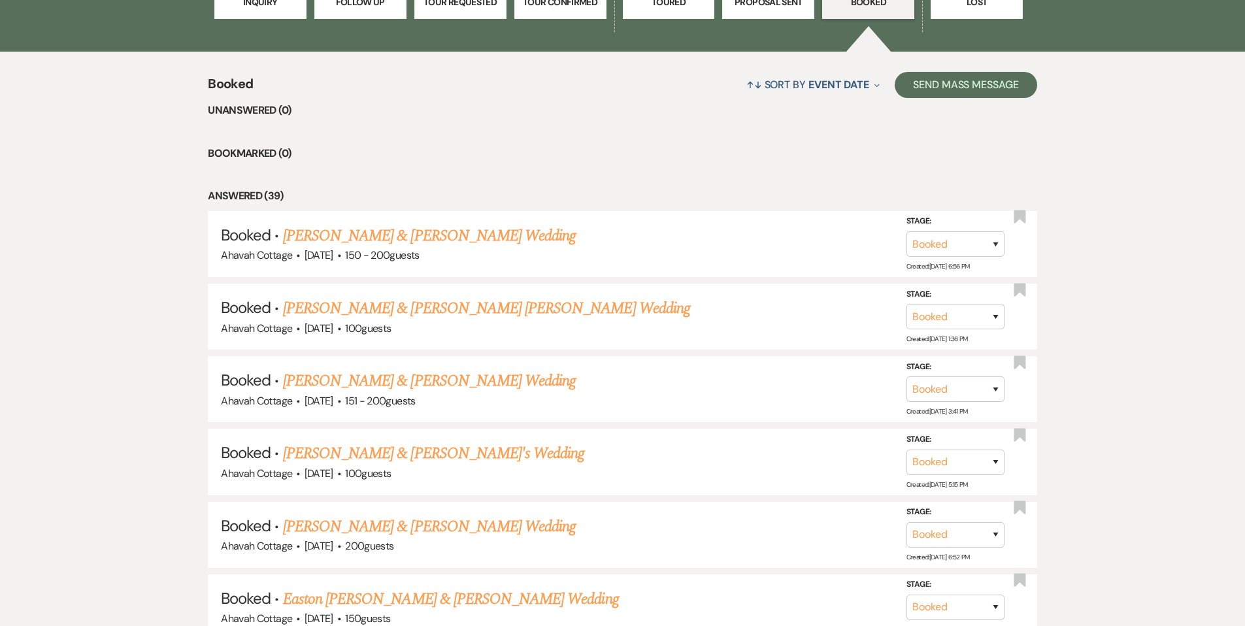
scroll to position [480, 0]
